Goal: Task Accomplishment & Management: Manage account settings

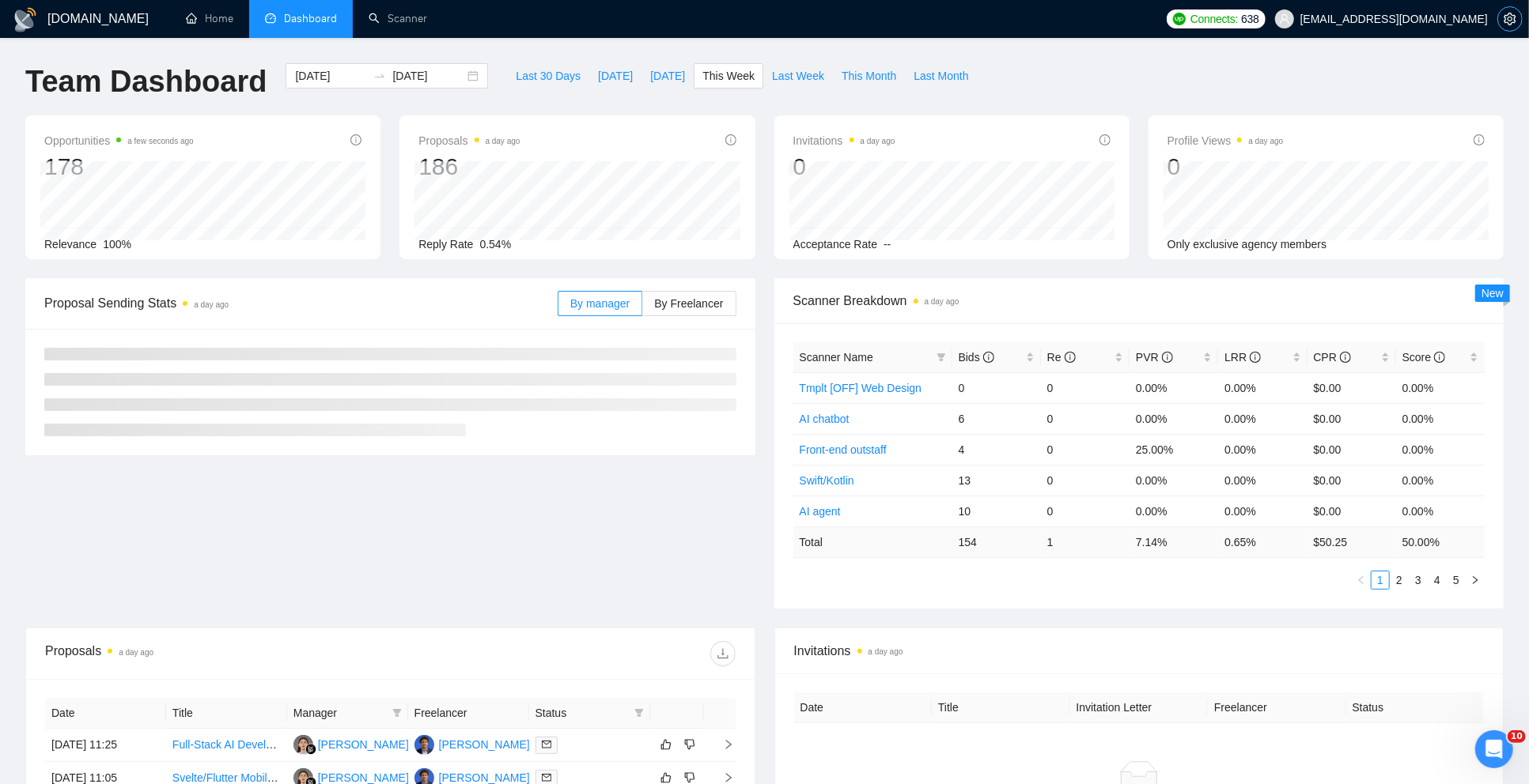
click at [1509, 15] on icon "setting" at bounding box center [1509, 19] width 13 height 13
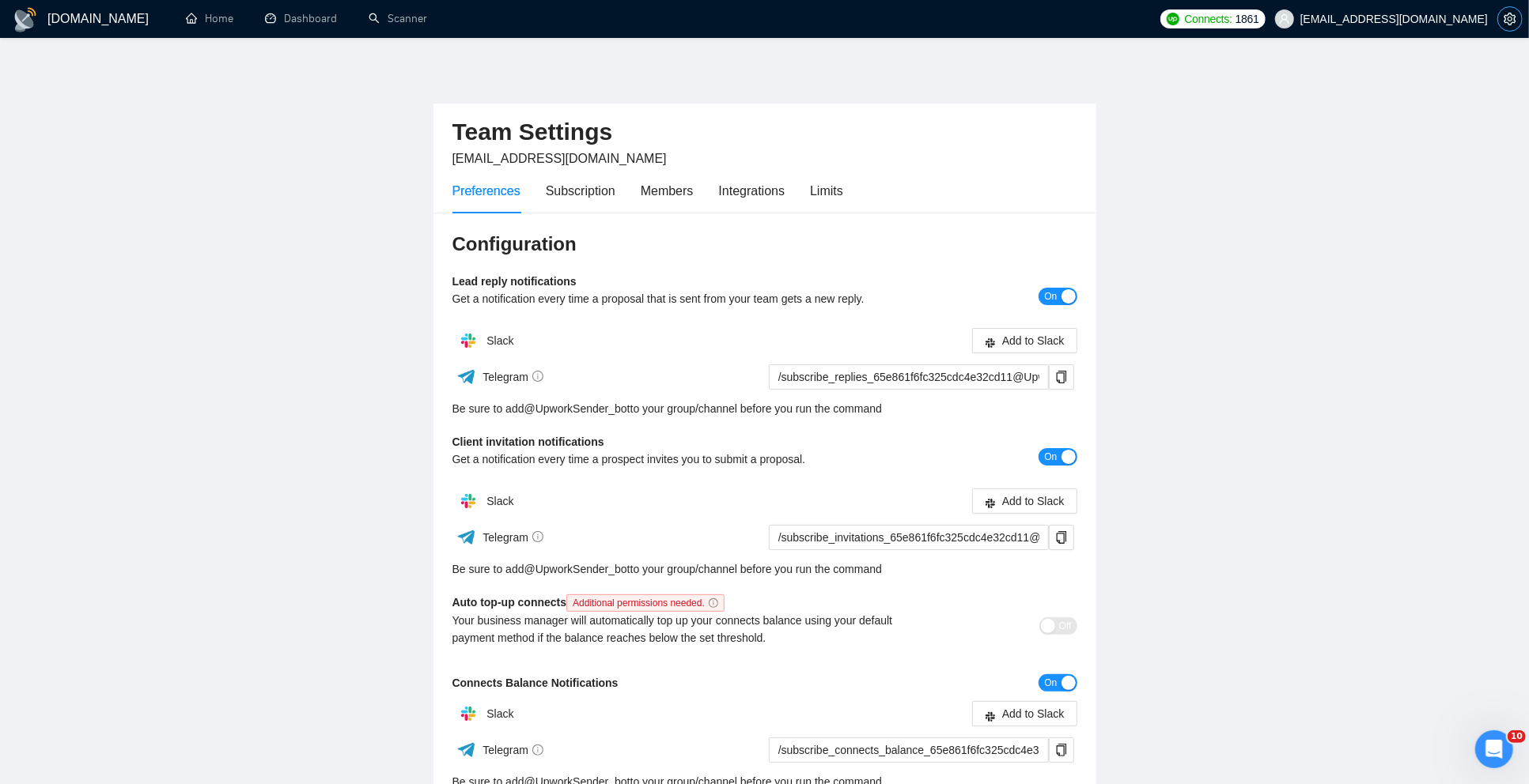
click at [1505, 15] on icon "setting" at bounding box center [1509, 19] width 12 height 13
click at [1457, 19] on span "[EMAIL_ADDRESS][DOMAIN_NAME]" at bounding box center [1393, 19] width 187 height 0
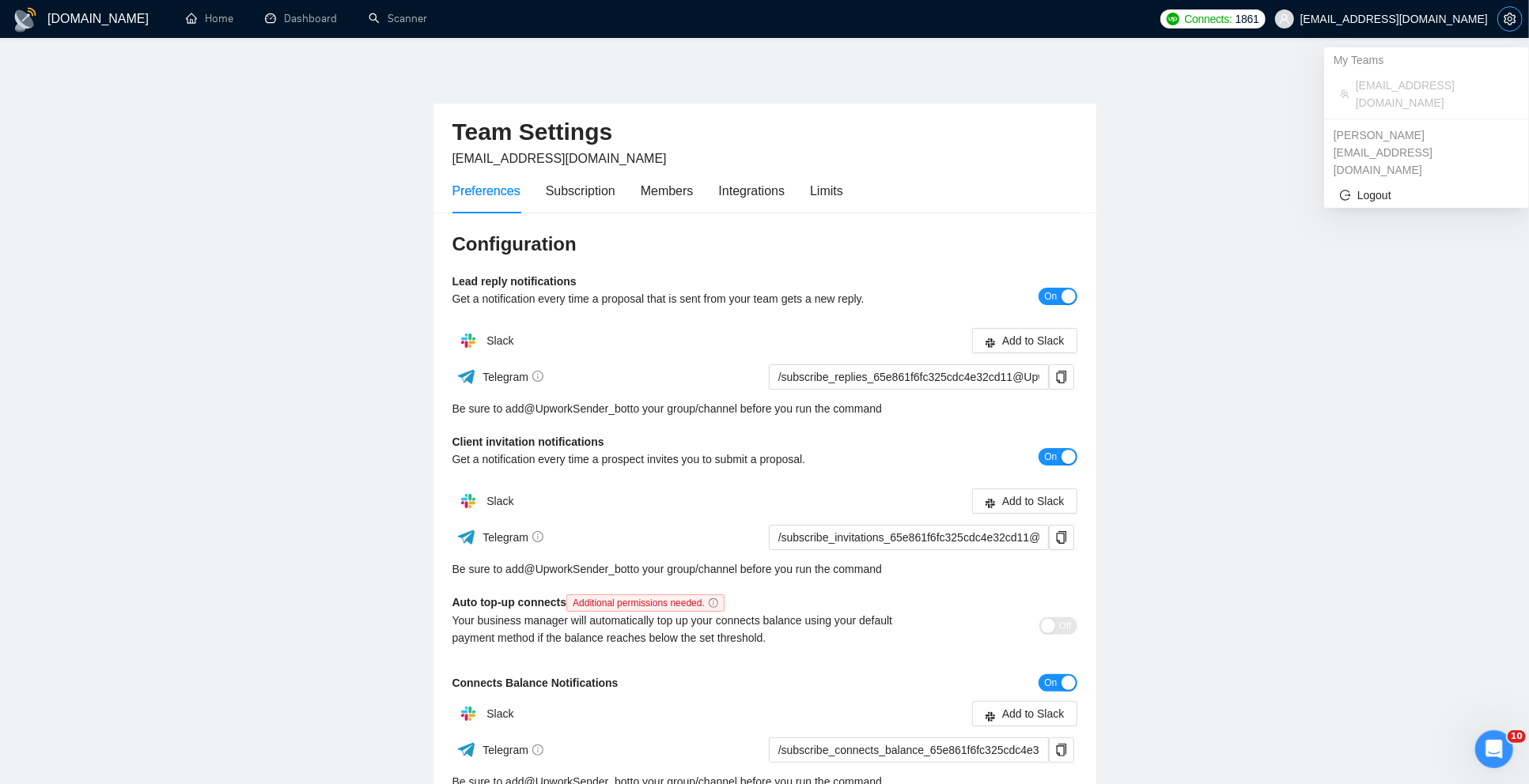
click at [1499, 16] on span "setting" at bounding box center [1510, 19] width 24 height 13
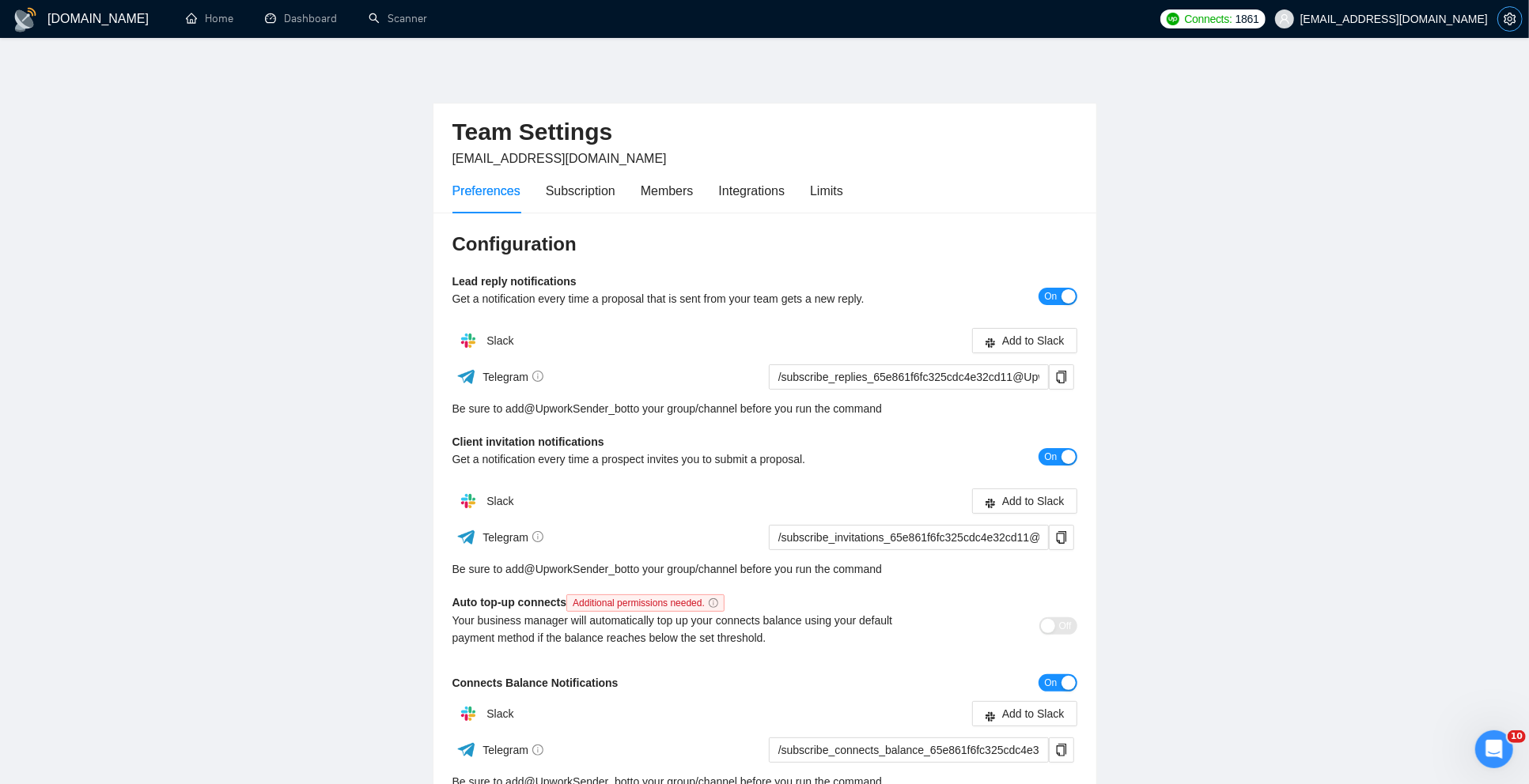
click at [1519, 19] on span "setting" at bounding box center [1510, 19] width 24 height 13
click at [1511, 18] on icon "setting" at bounding box center [1509, 19] width 12 height 13
click at [608, 188] on div "Subscription" at bounding box center [580, 190] width 70 height 20
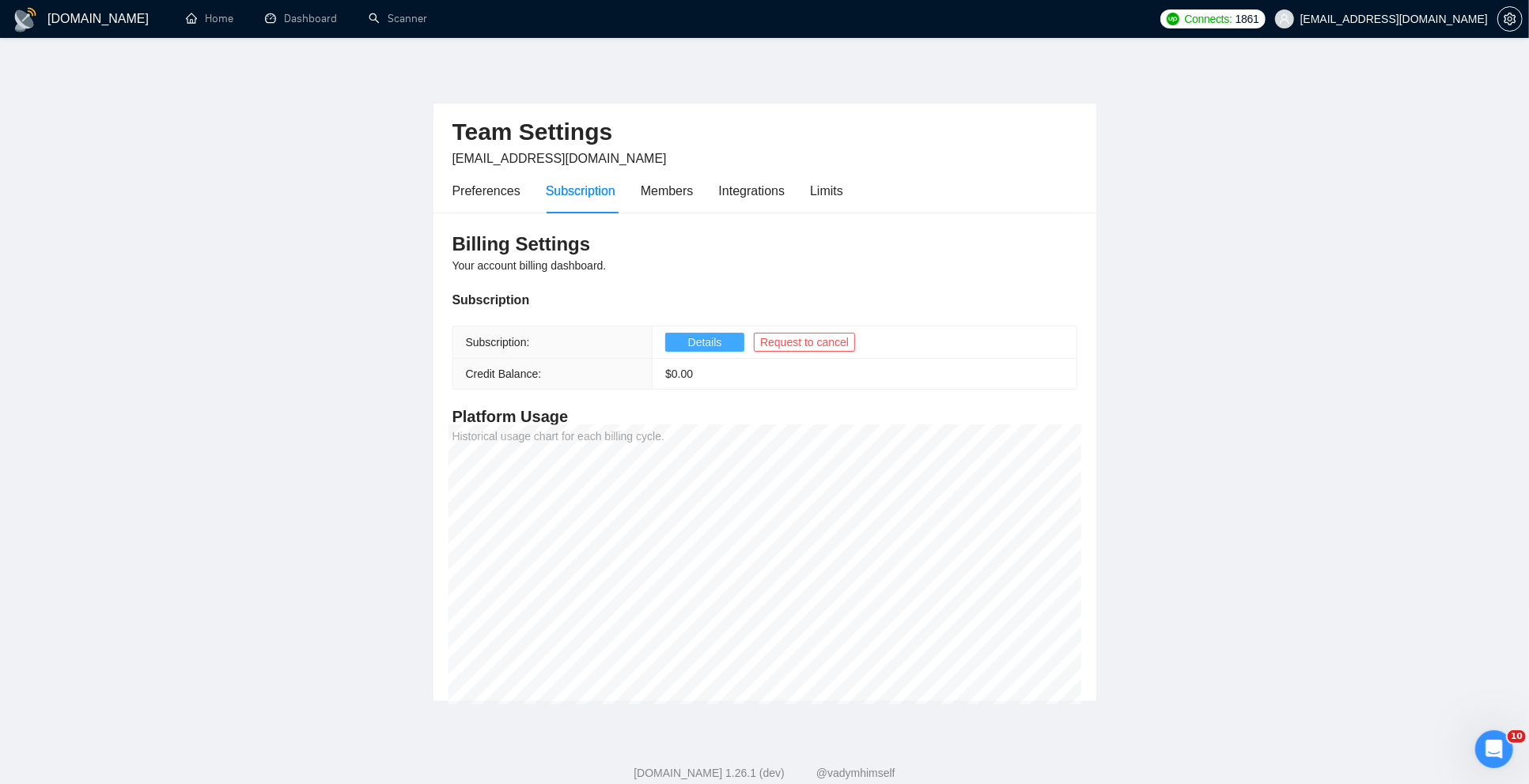
click at [724, 338] on button "Details" at bounding box center [704, 342] width 79 height 19
